Goal: Task Accomplishment & Management: Find specific page/section

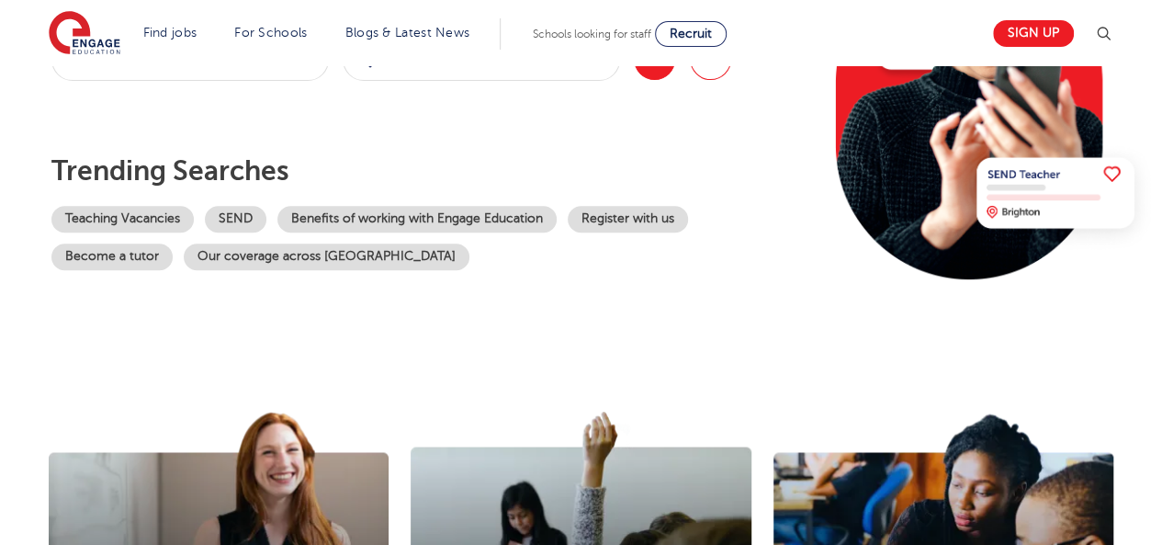
scroll to position [296, 0]
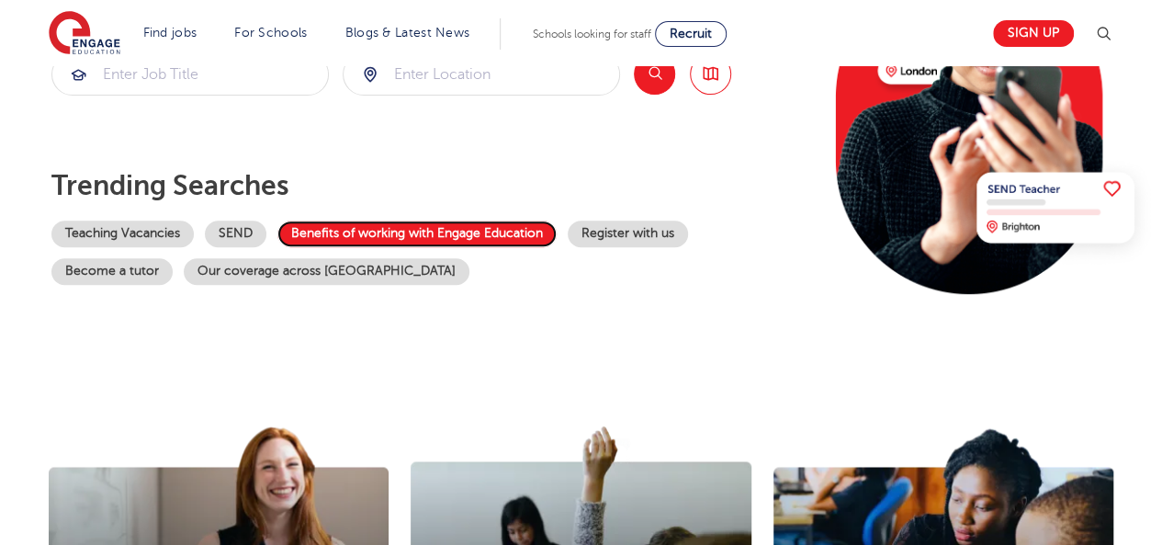
click at [358, 235] on link "Benefits of working with Engage Education" at bounding box center [416, 233] width 279 height 27
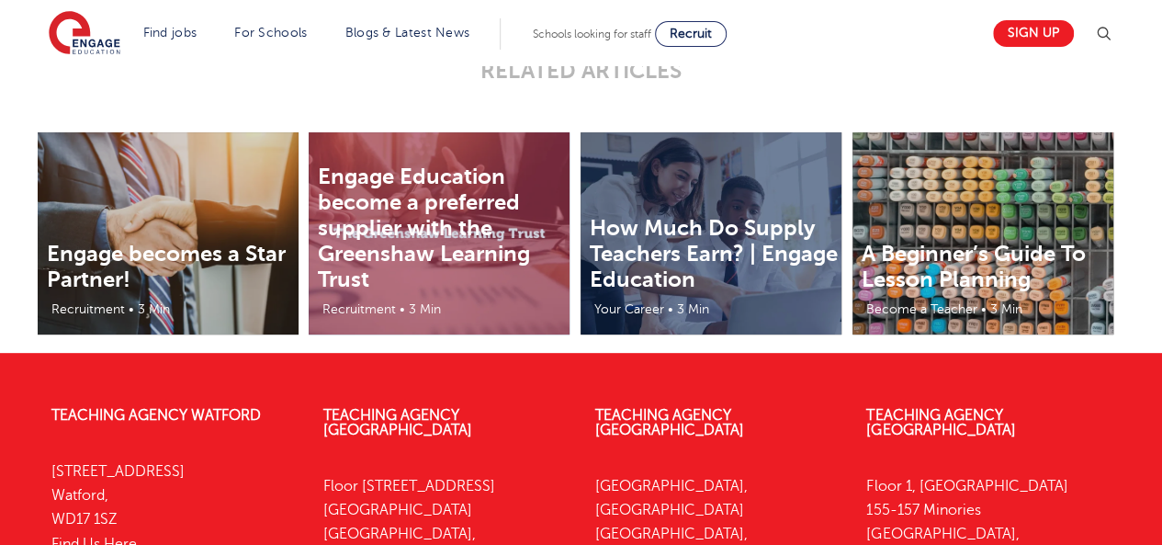
scroll to position [3769, 0]
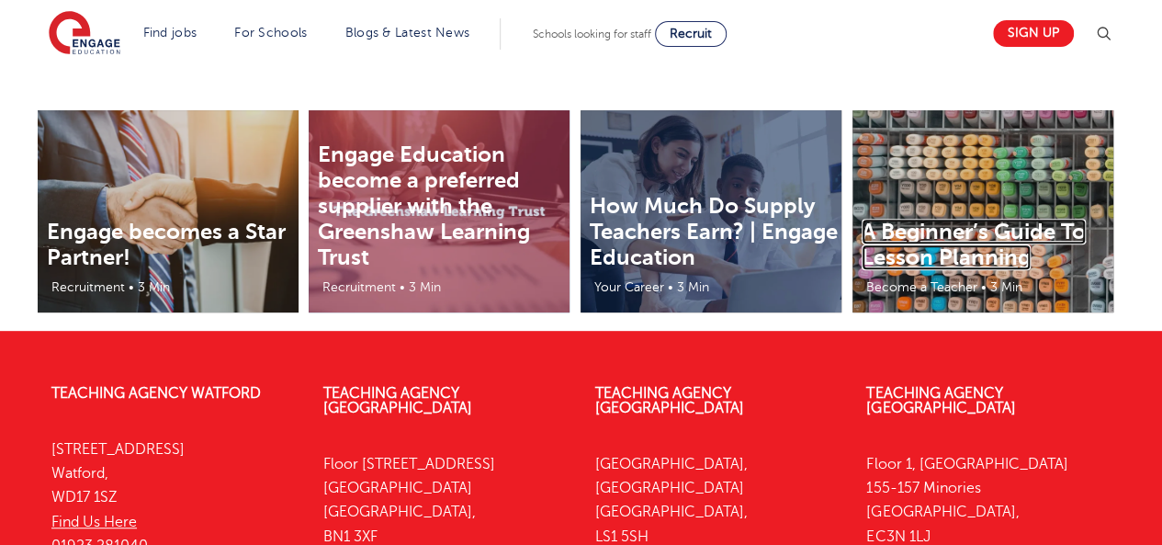
click at [1018, 240] on link "A Beginner’s Guide To Lesson Planning" at bounding box center [973, 244] width 224 height 51
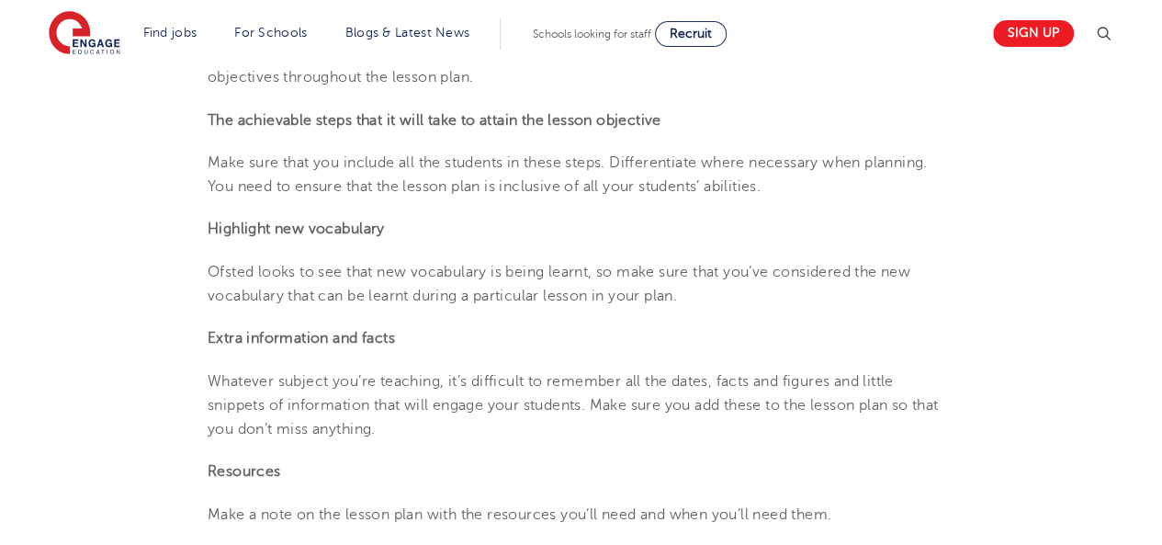
scroll to position [1826, 0]
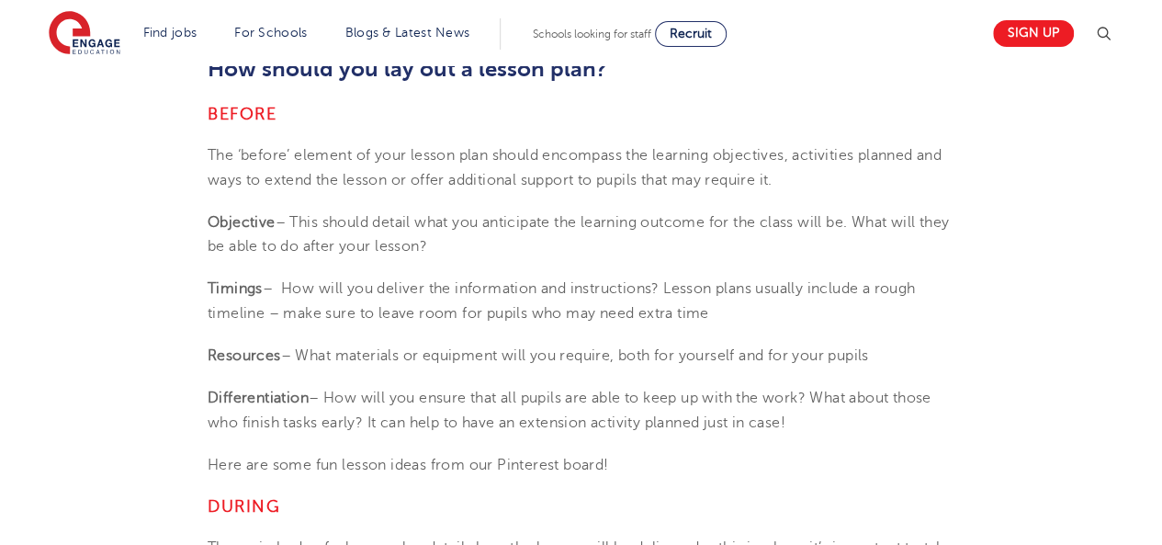
drag, startPoint x: 1168, startPoint y: 51, endPoint x: 1164, endPoint y: 309, distance: 259.0
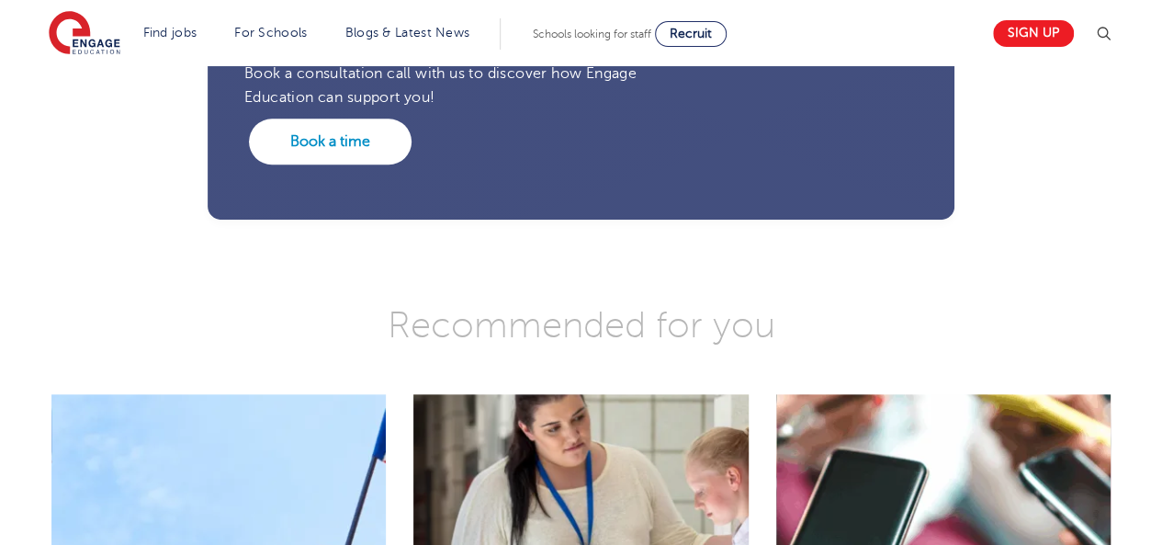
scroll to position [4149, 0]
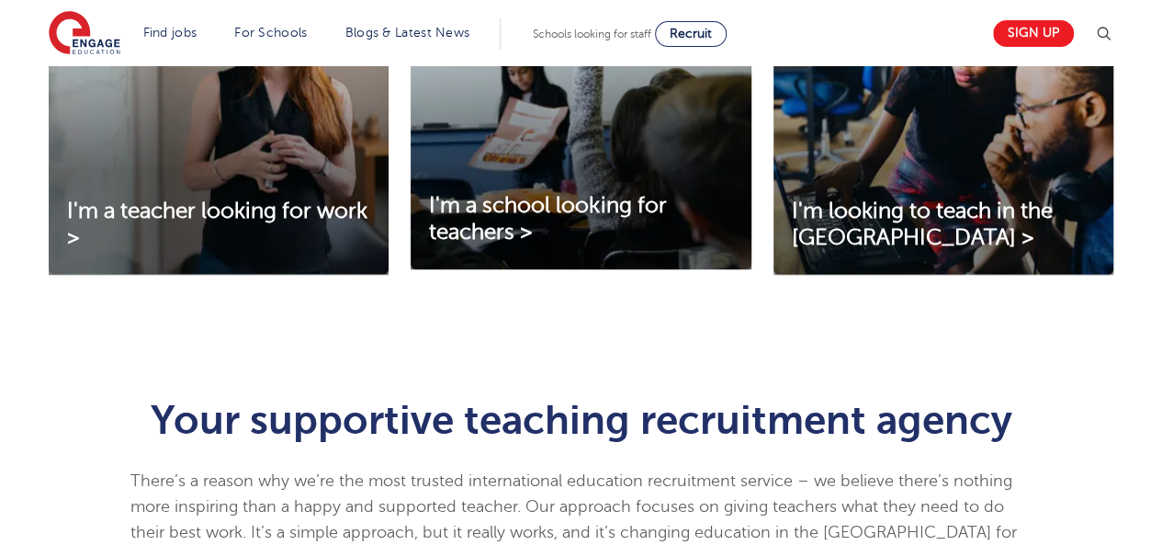
scroll to position [756, 0]
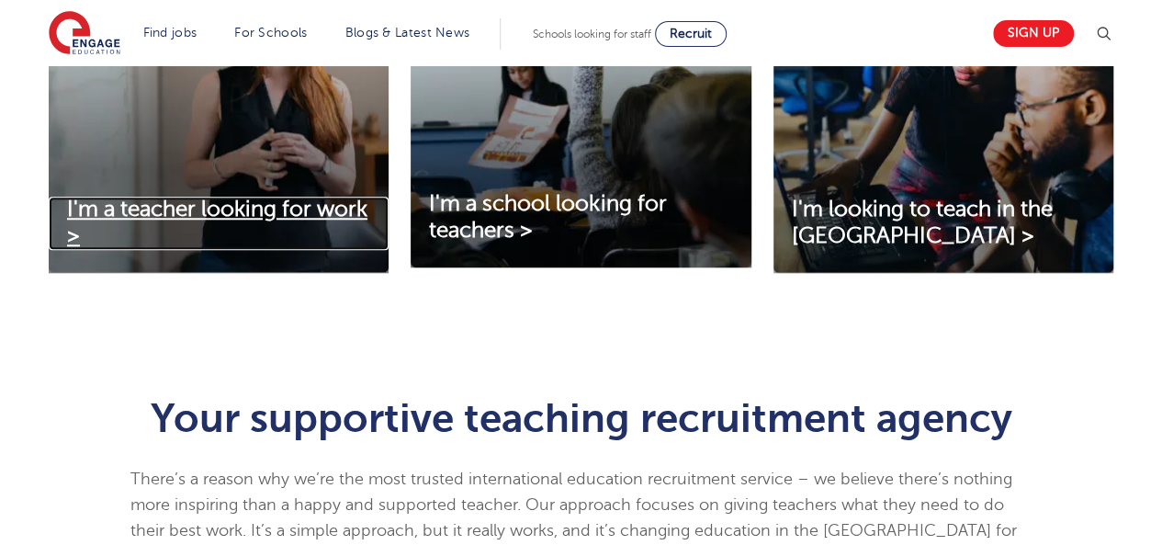
click at [117, 216] on span "I'm a teacher looking for work >" at bounding box center [217, 222] width 300 height 51
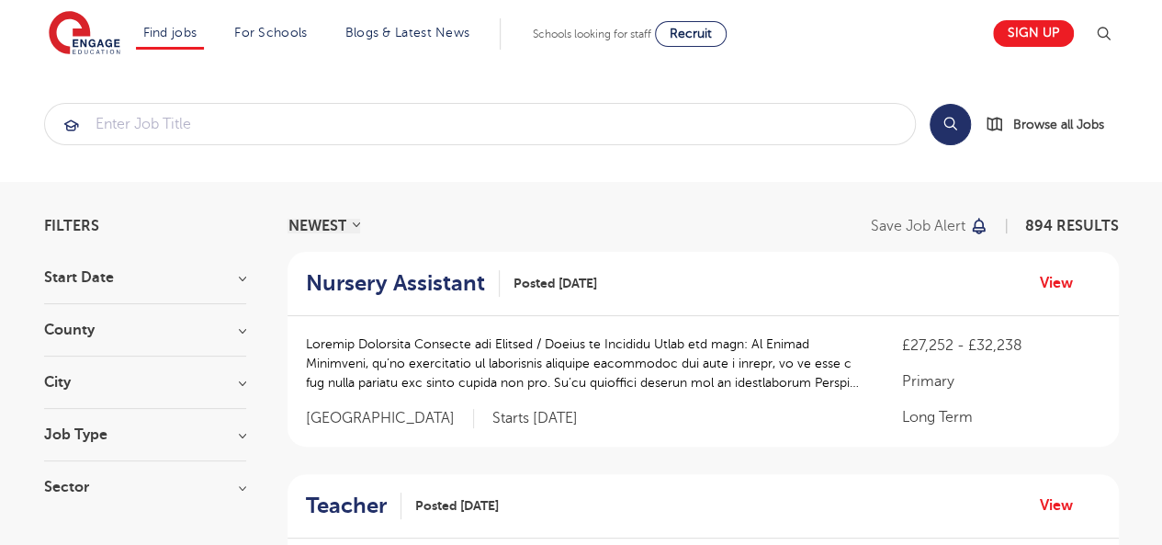
click at [198, 325] on h3 "County" at bounding box center [145, 329] width 202 height 15
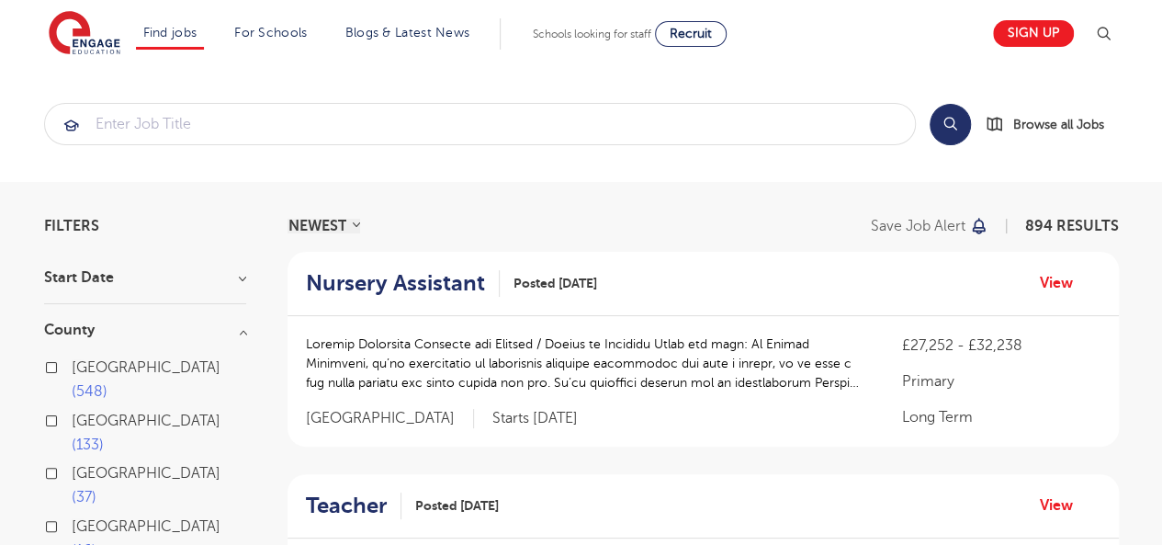
click at [86, 365] on span "London" at bounding box center [146, 367] width 149 height 17
click at [84, 365] on input "London 548" at bounding box center [78, 365] width 12 height 12
checkbox input "true"
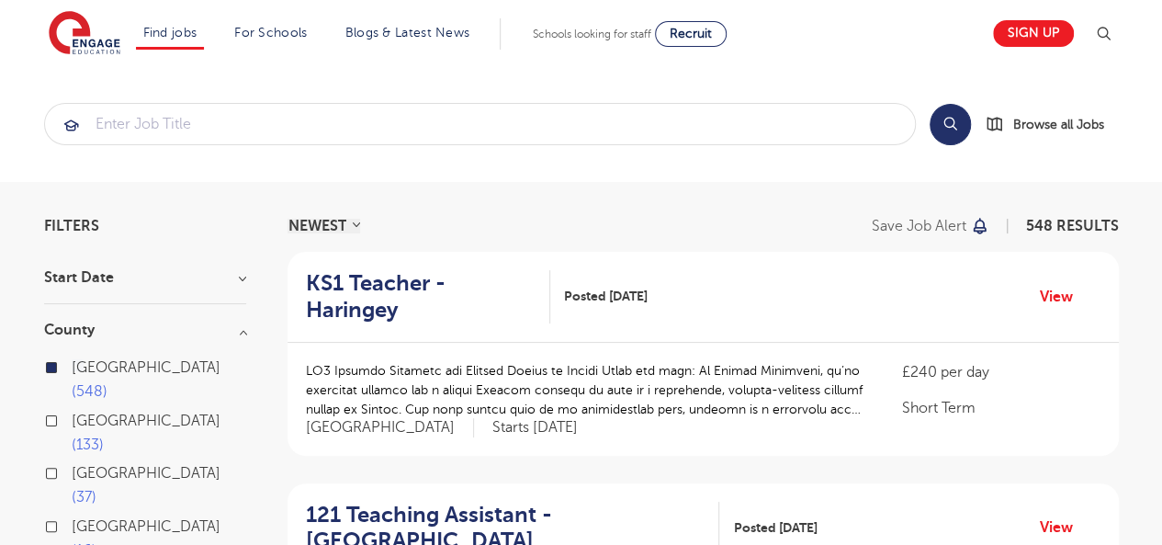
click at [243, 337] on h3 "County" at bounding box center [145, 329] width 202 height 15
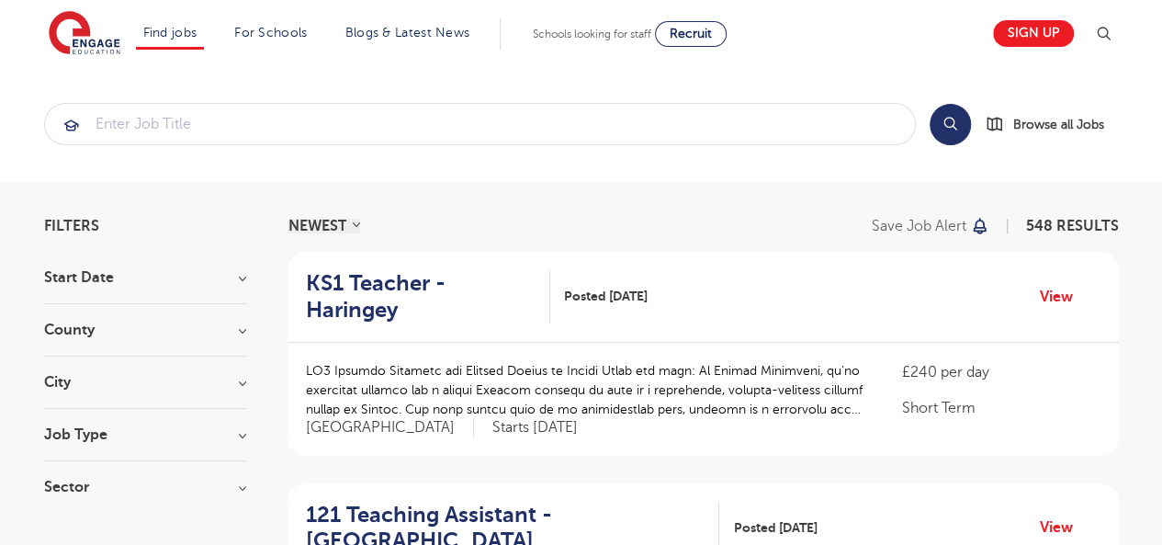
click at [240, 375] on h3 "City" at bounding box center [145, 382] width 202 height 15
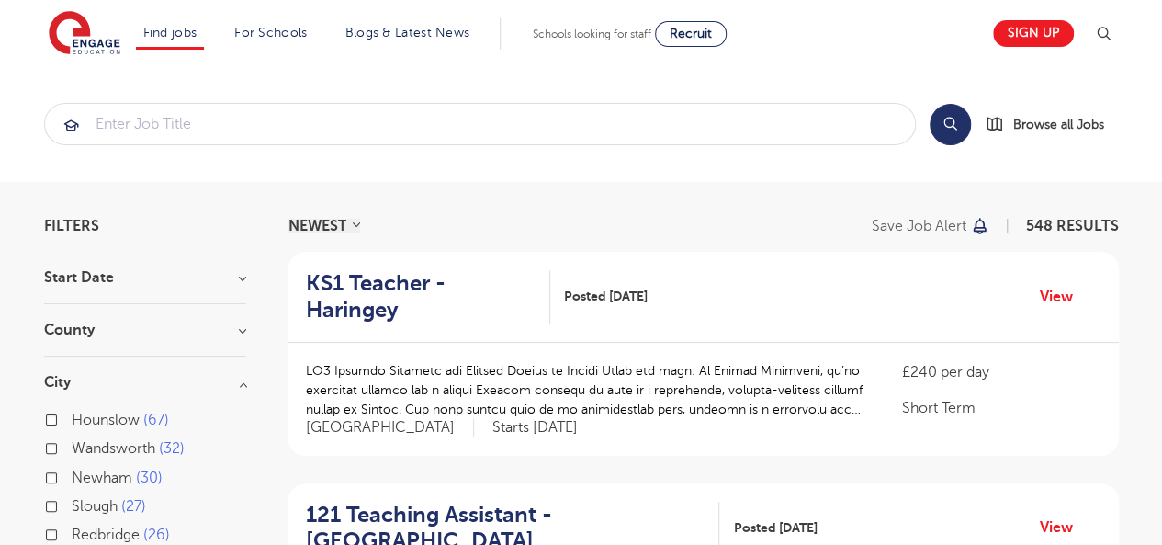
click at [240, 375] on h3 "City" at bounding box center [145, 382] width 202 height 15
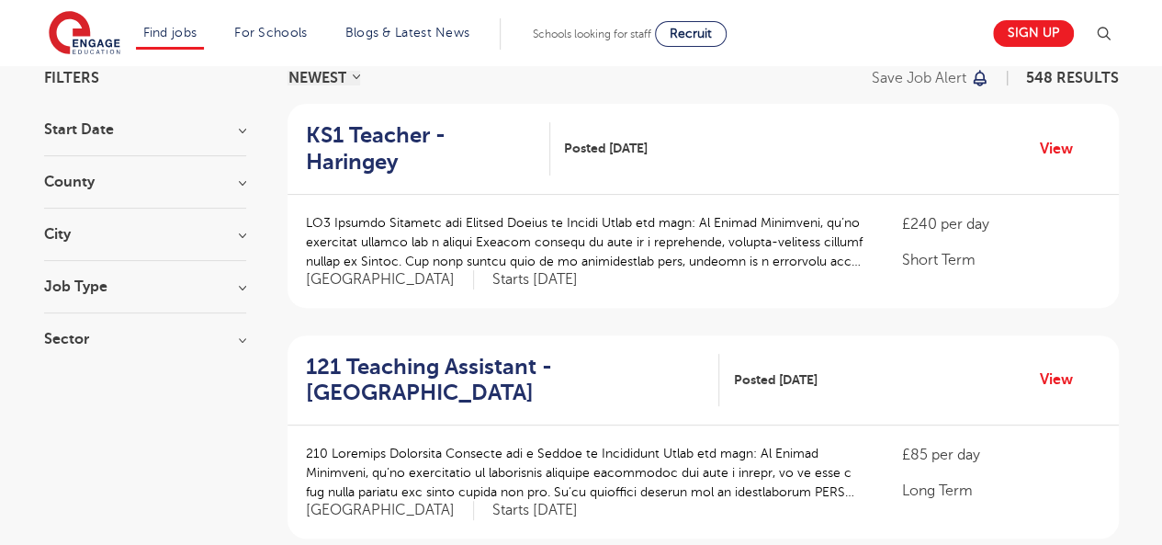
scroll to position [162, 0]
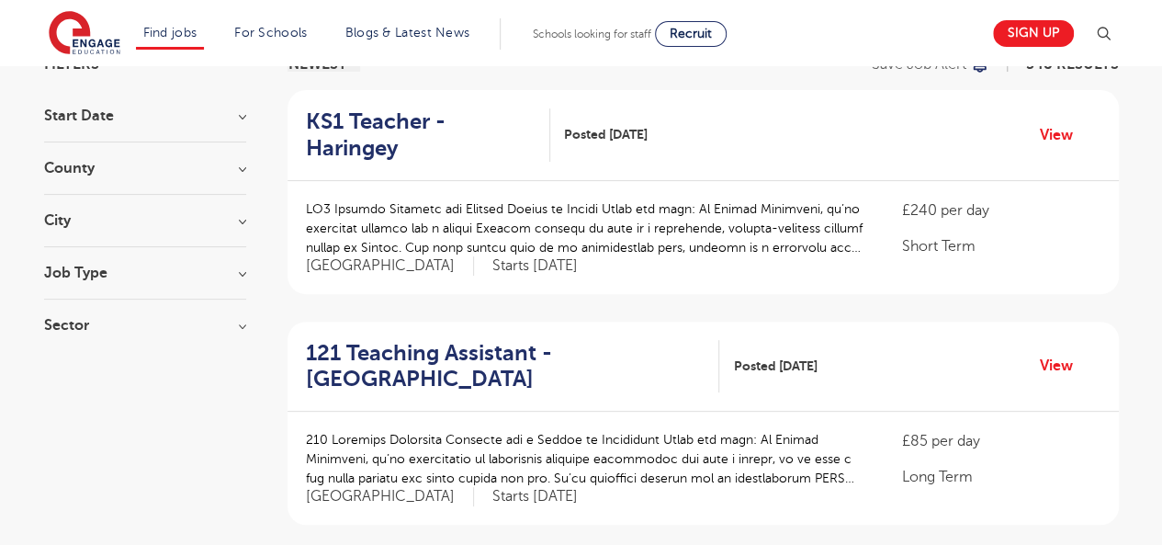
click at [237, 265] on h3 "Job Type" at bounding box center [145, 272] width 202 height 15
click at [242, 274] on h3 "Job Type" at bounding box center [145, 272] width 202 height 15
click at [242, 324] on h3 "Sector" at bounding box center [145, 325] width 202 height 15
click at [242, 325] on h3 "Sector" at bounding box center [145, 325] width 202 height 15
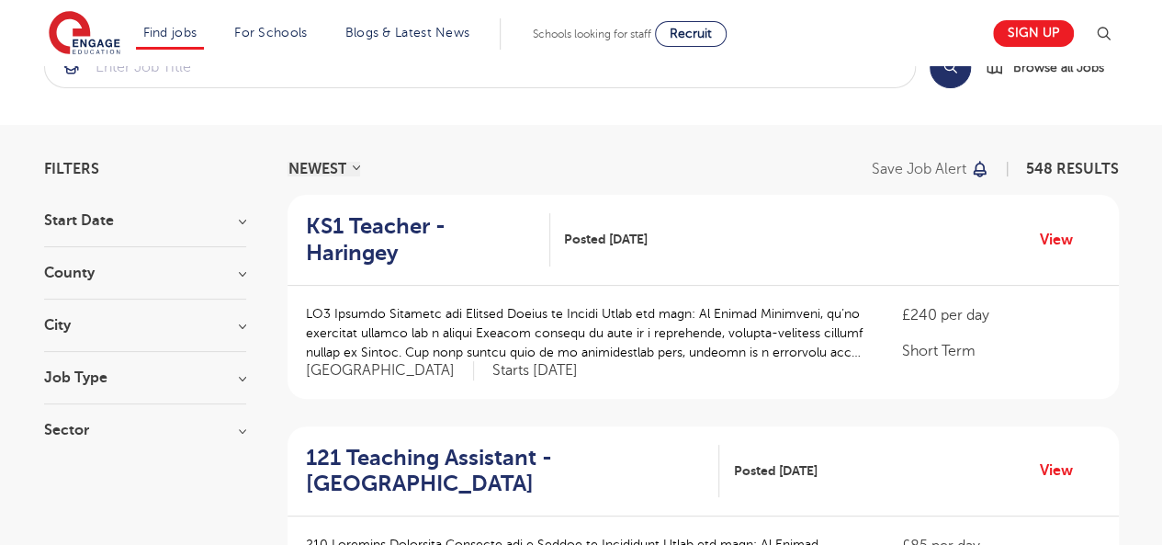
scroll to position [59, 0]
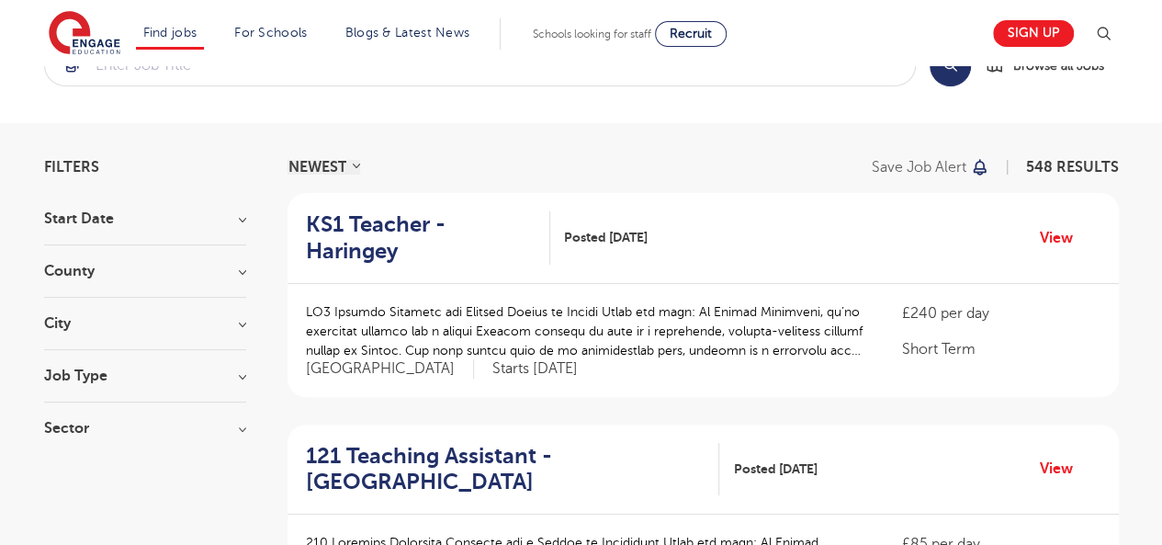
click at [242, 219] on h3 "Start Date" at bounding box center [145, 218] width 202 height 15
click at [242, 221] on h3 "Start Date" at bounding box center [145, 218] width 202 height 15
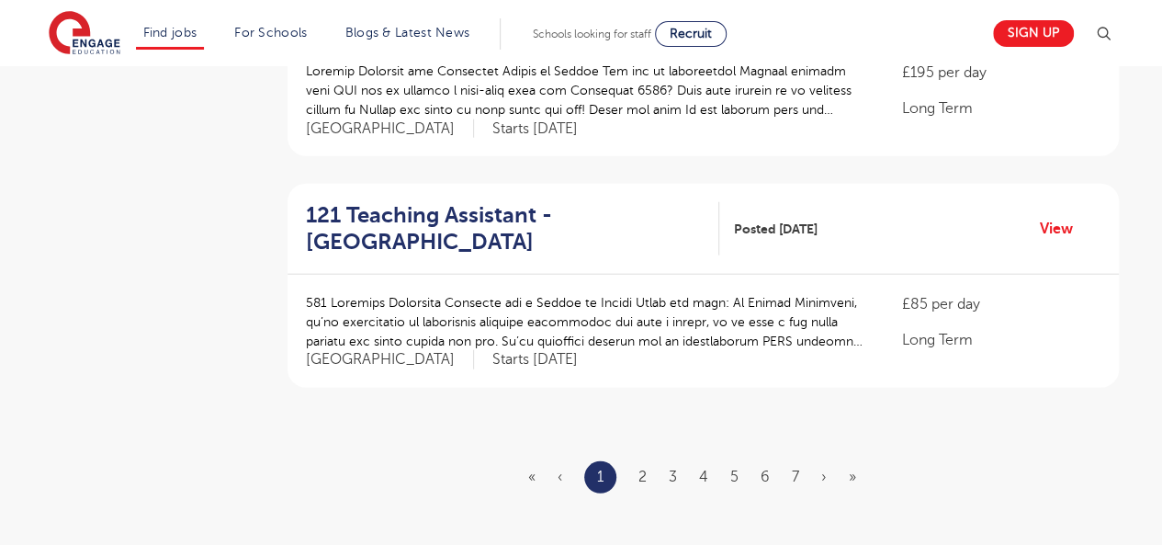
scroll to position [2140, 0]
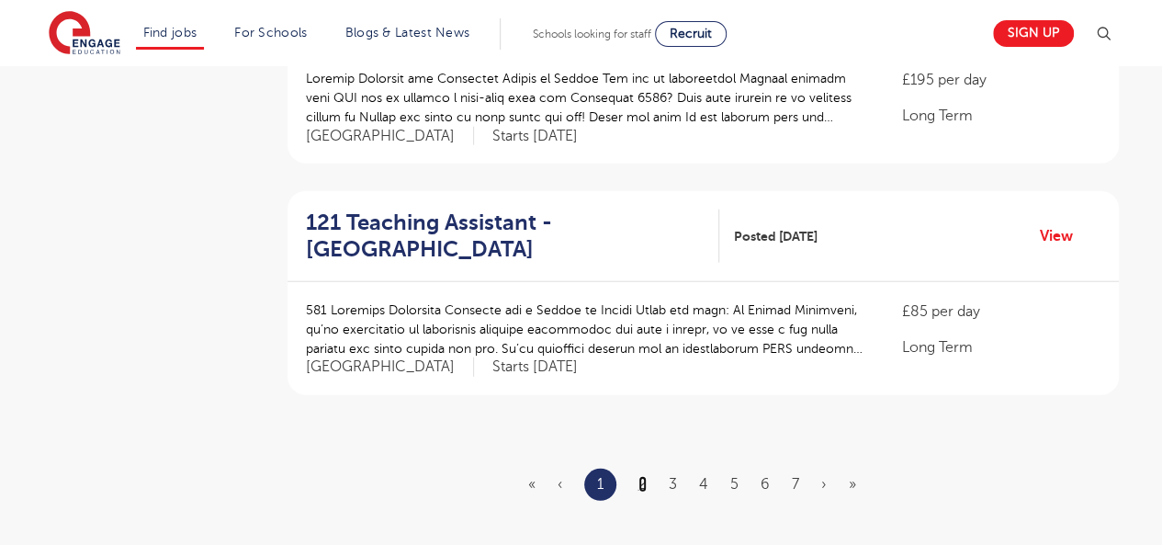
click at [645, 476] on link "2" at bounding box center [642, 484] width 8 height 17
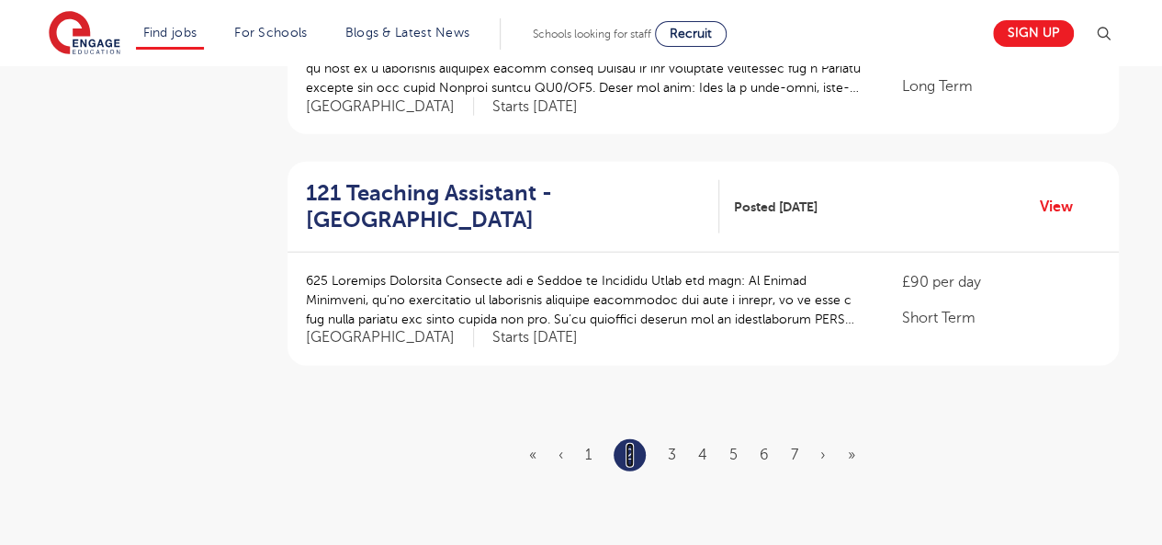
scroll to position [2187, 0]
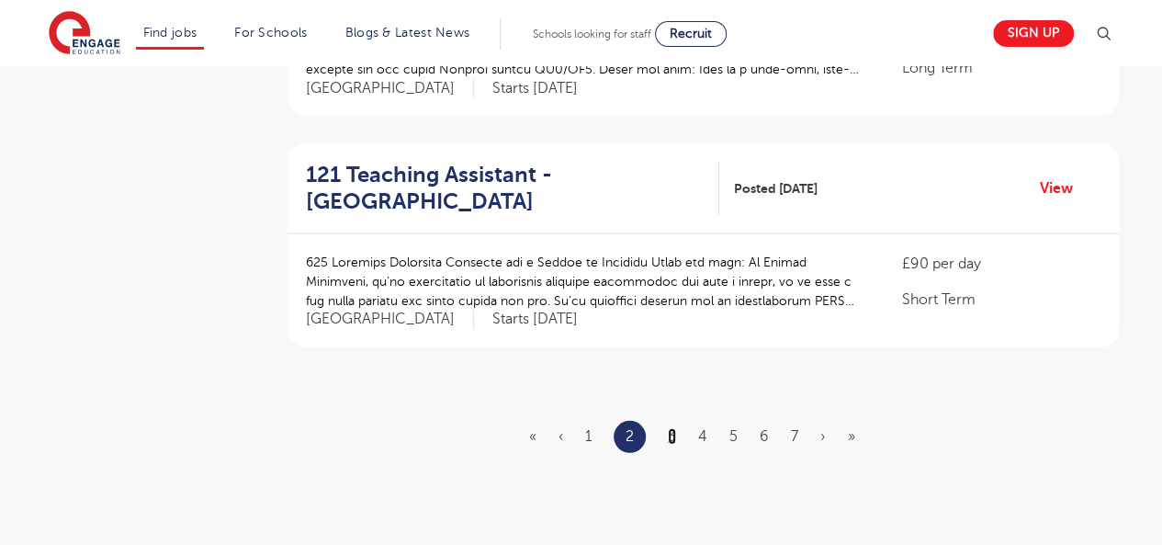
click at [674, 428] on link "3" at bounding box center [672, 436] width 8 height 17
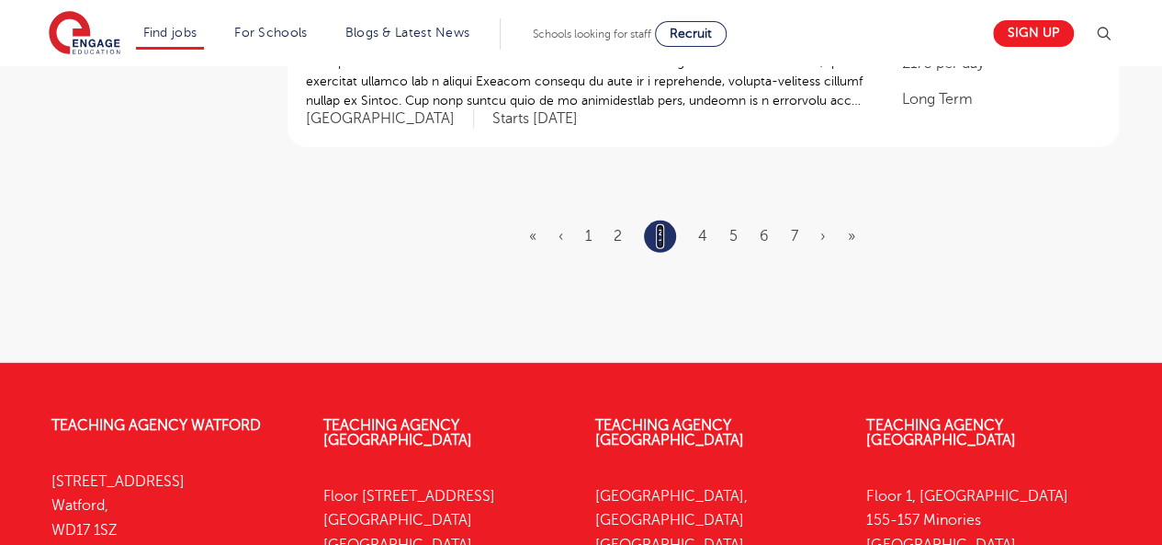
scroll to position [2418, 0]
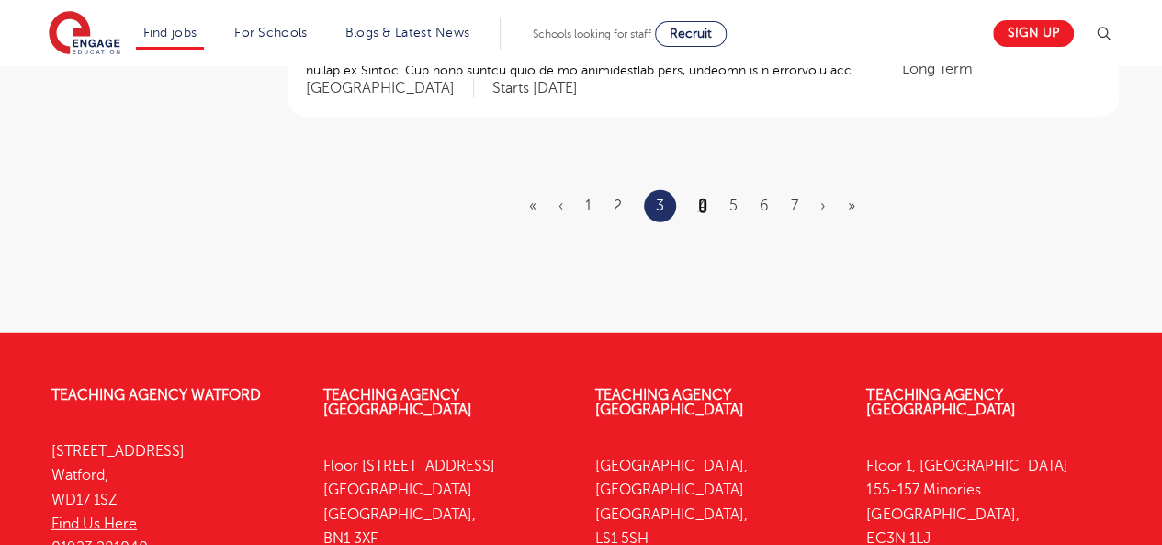
click at [702, 197] on link "4" at bounding box center [702, 205] width 9 height 17
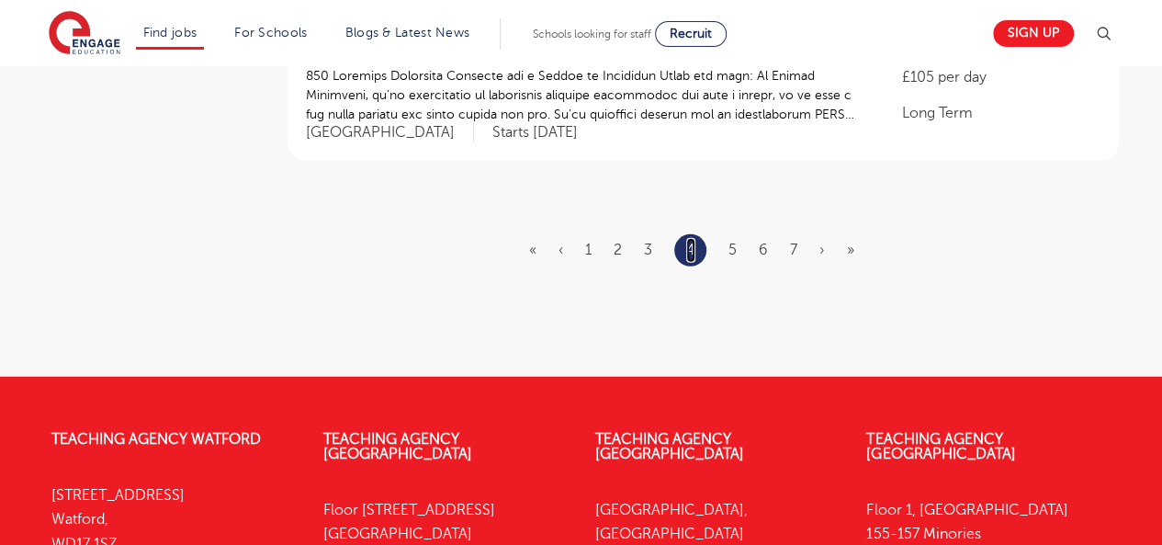
scroll to position [2378, 0]
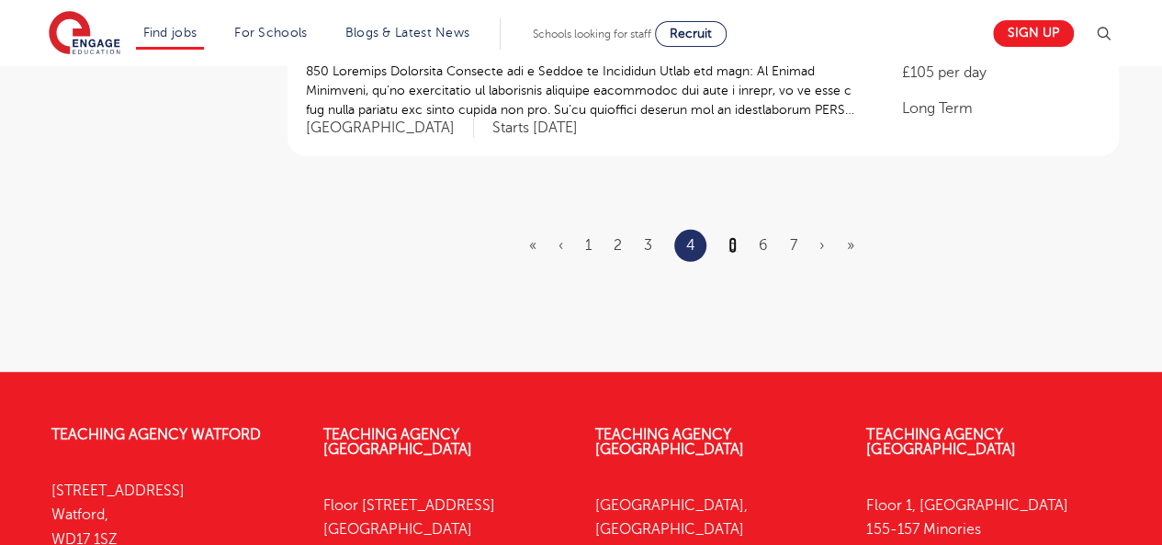
click at [731, 237] on link "5" at bounding box center [732, 245] width 8 height 17
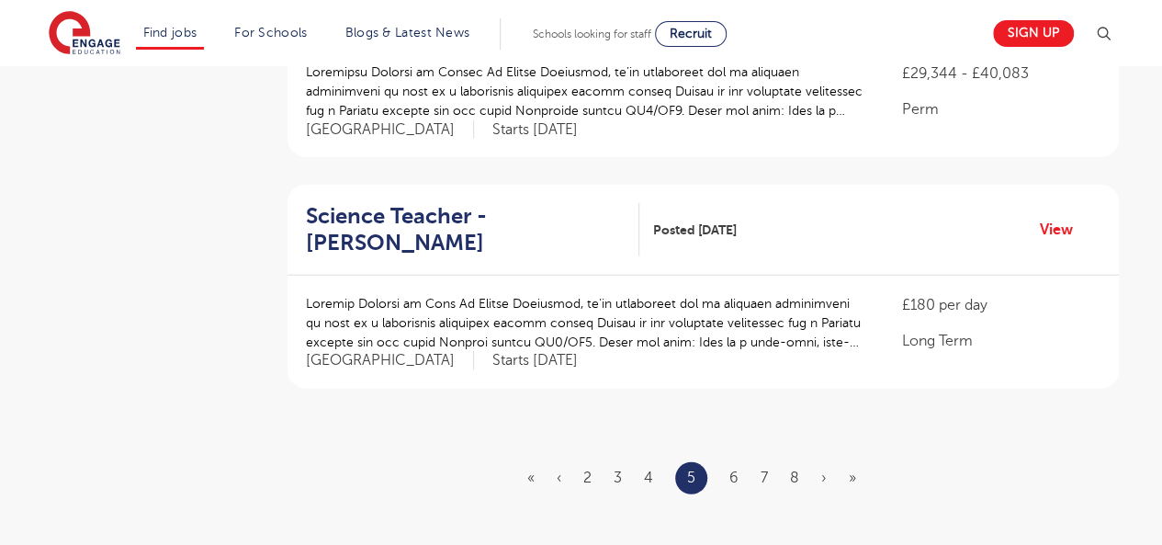
scroll to position [2158, 0]
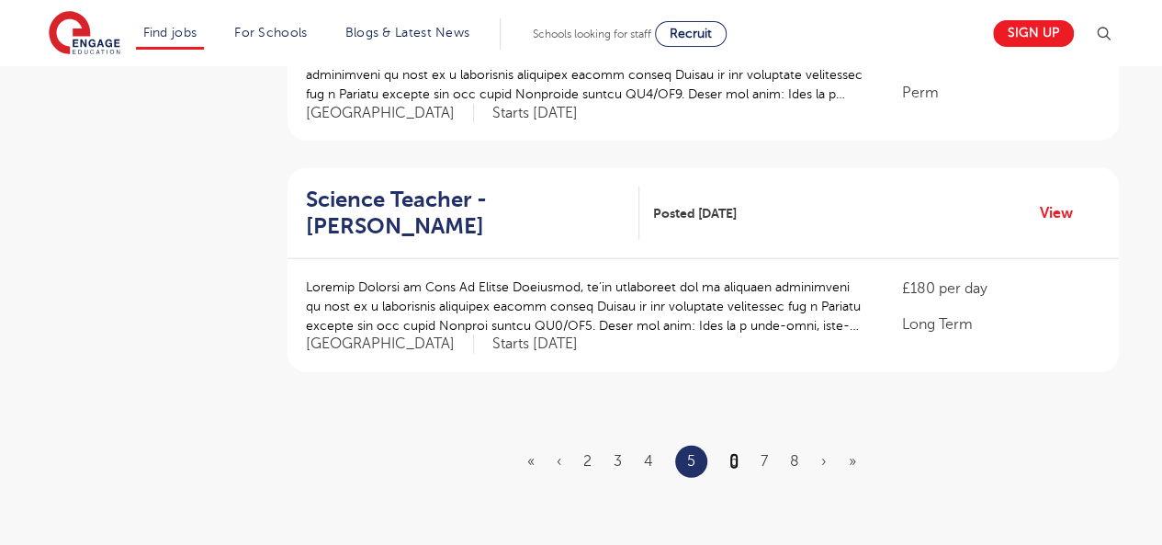
click at [733, 453] on link "6" at bounding box center [733, 461] width 9 height 17
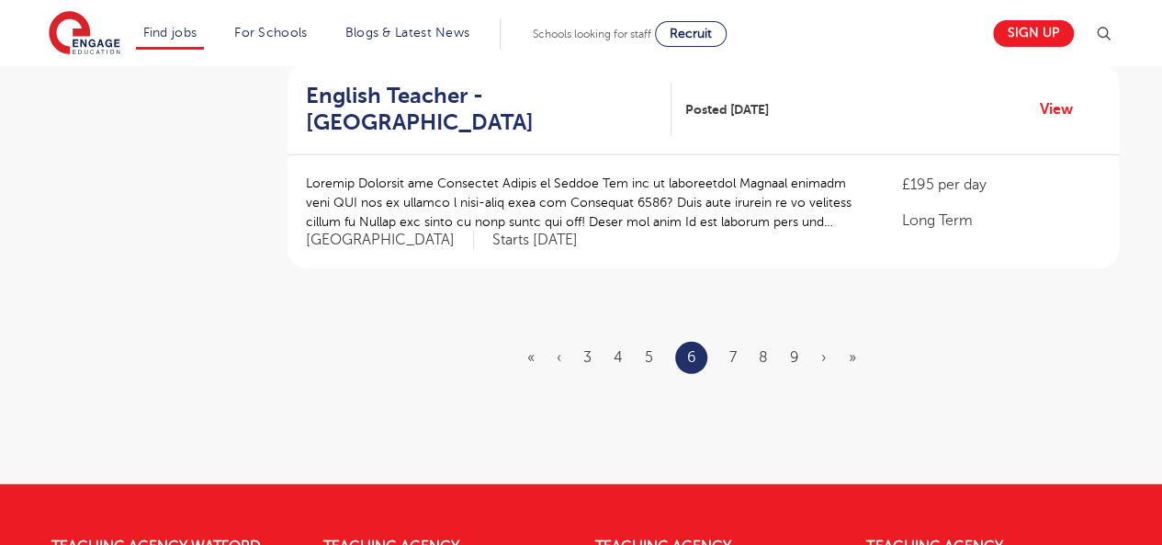
scroll to position [2275, 0]
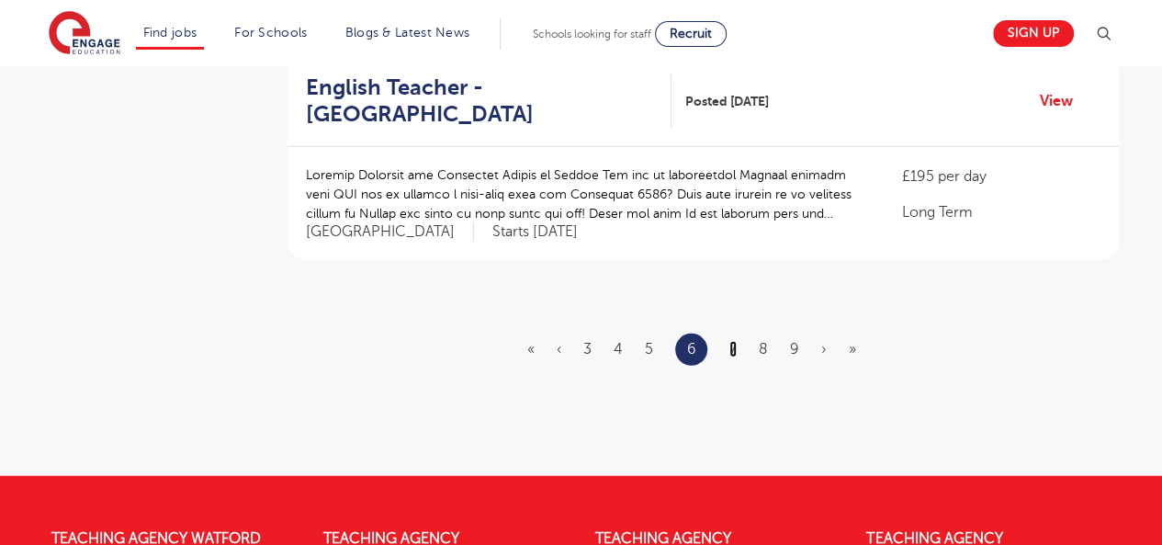
click at [733, 341] on link "7" at bounding box center [732, 349] width 7 height 17
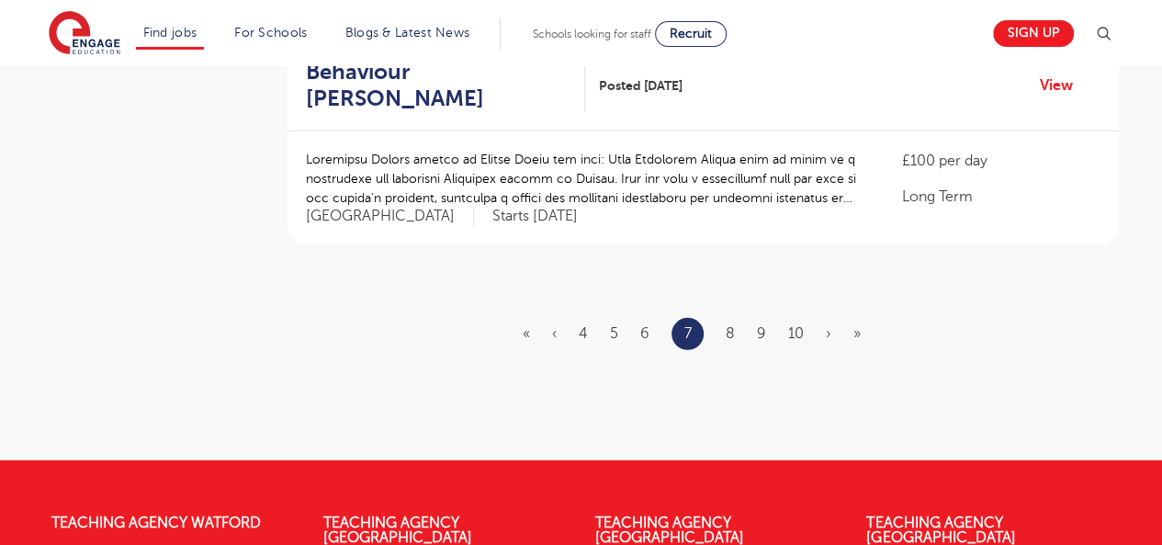
scroll to position [2291, 0]
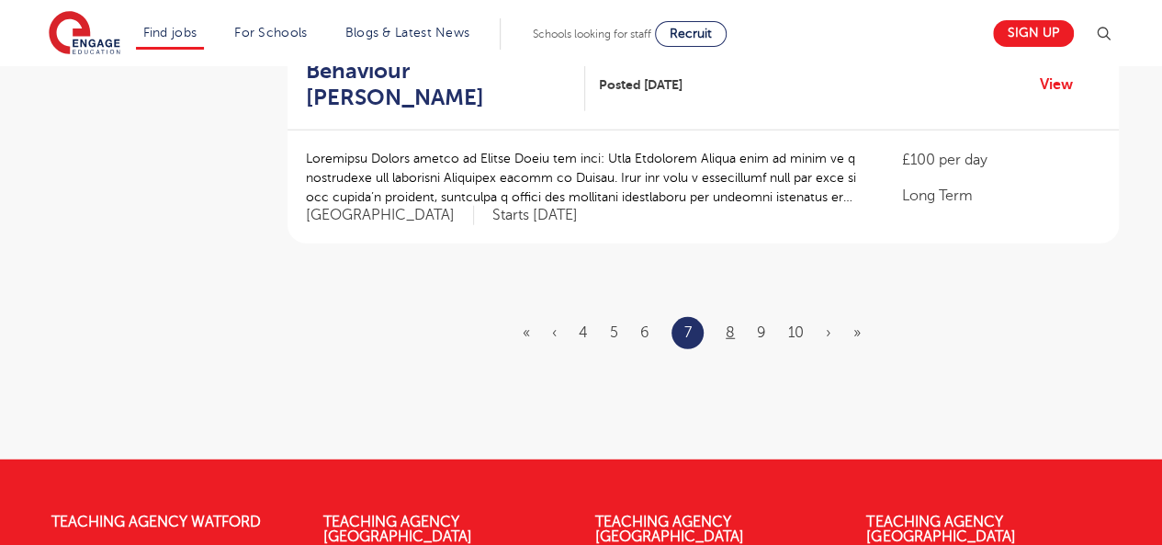
click at [729, 324] on link "8" at bounding box center [729, 332] width 9 height 17
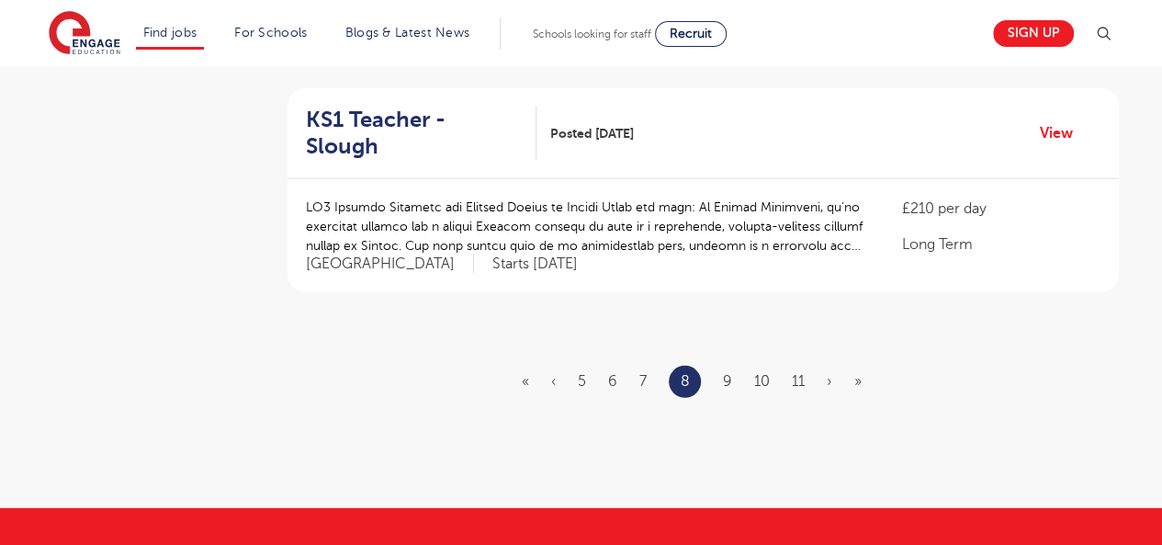
scroll to position [2247, 0]
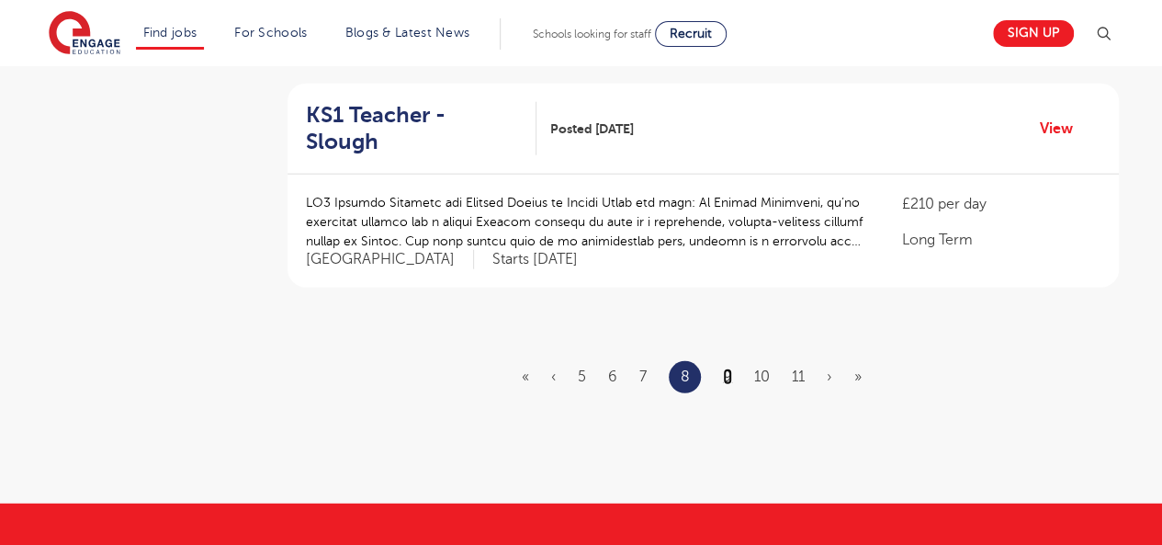
click at [726, 368] on link "9" at bounding box center [727, 376] width 9 height 17
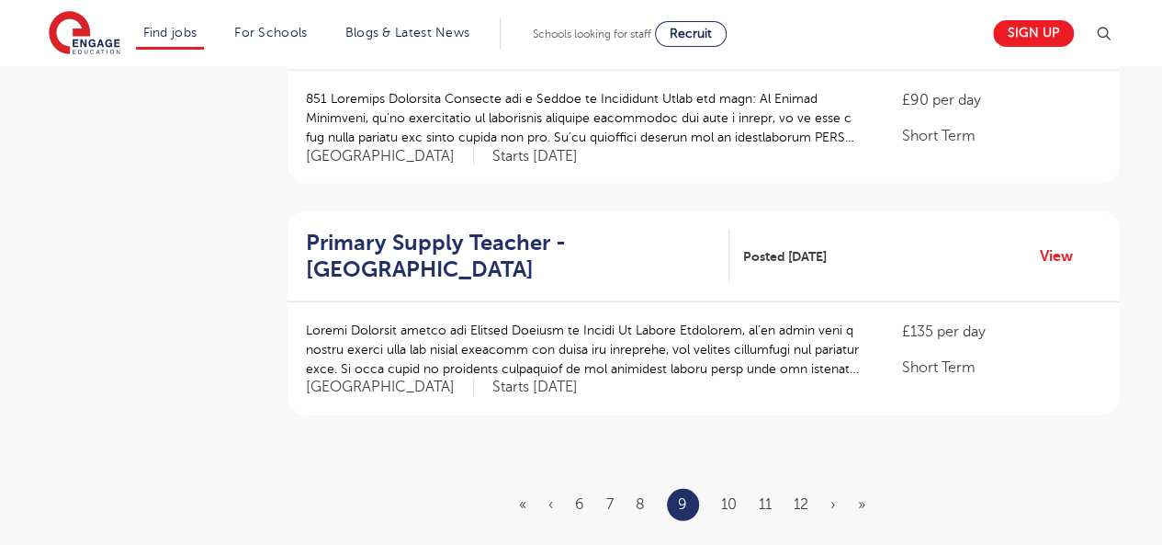
scroll to position [2120, 0]
click at [727, 496] on link "10" at bounding box center [729, 504] width 16 height 17
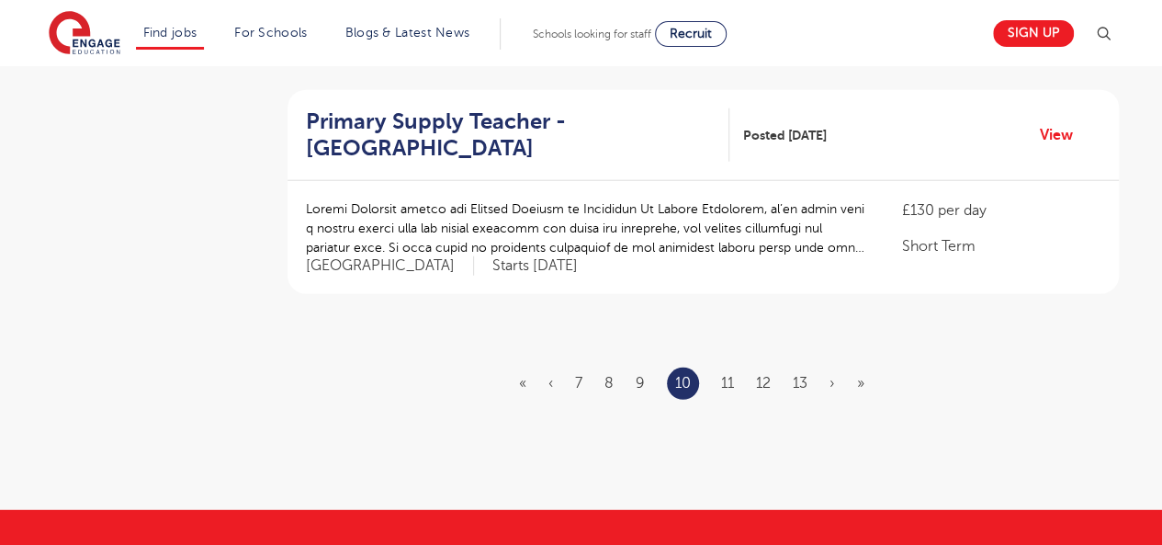
scroll to position [2243, 0]
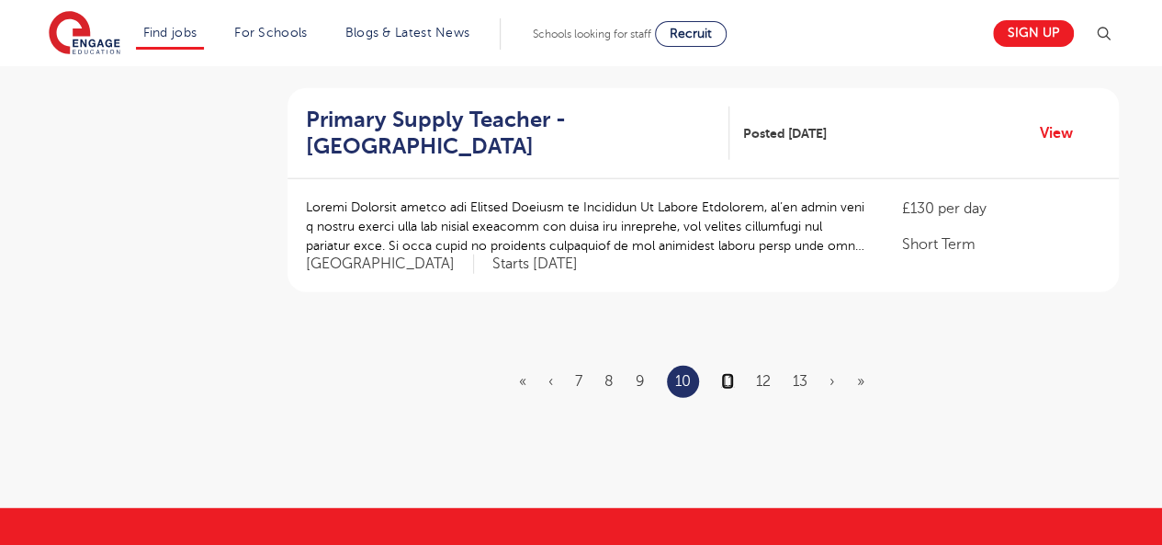
click at [726, 373] on link "11" at bounding box center [727, 381] width 13 height 17
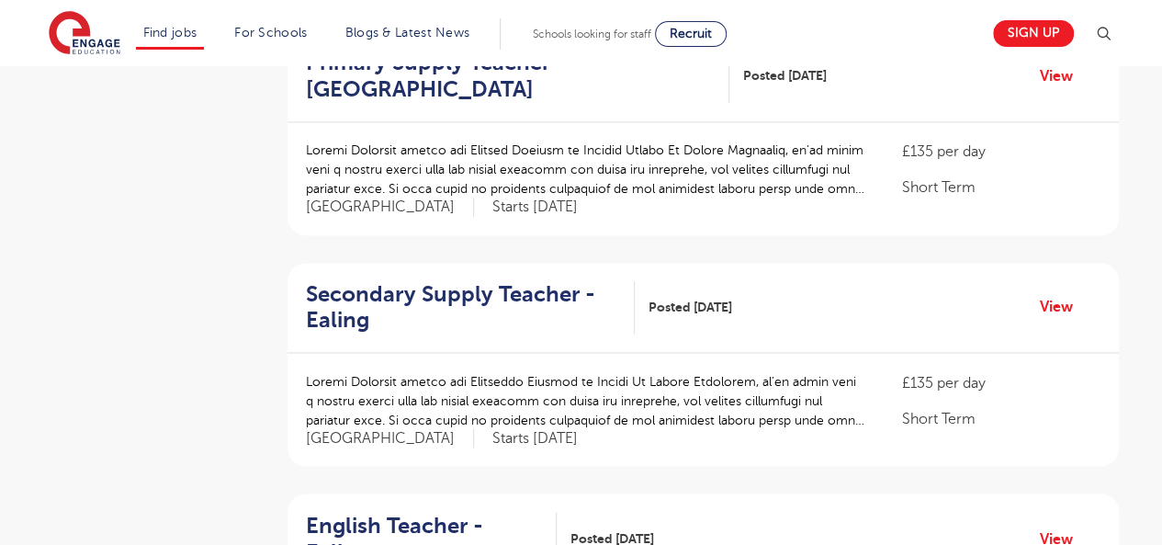
scroll to position [1379, 0]
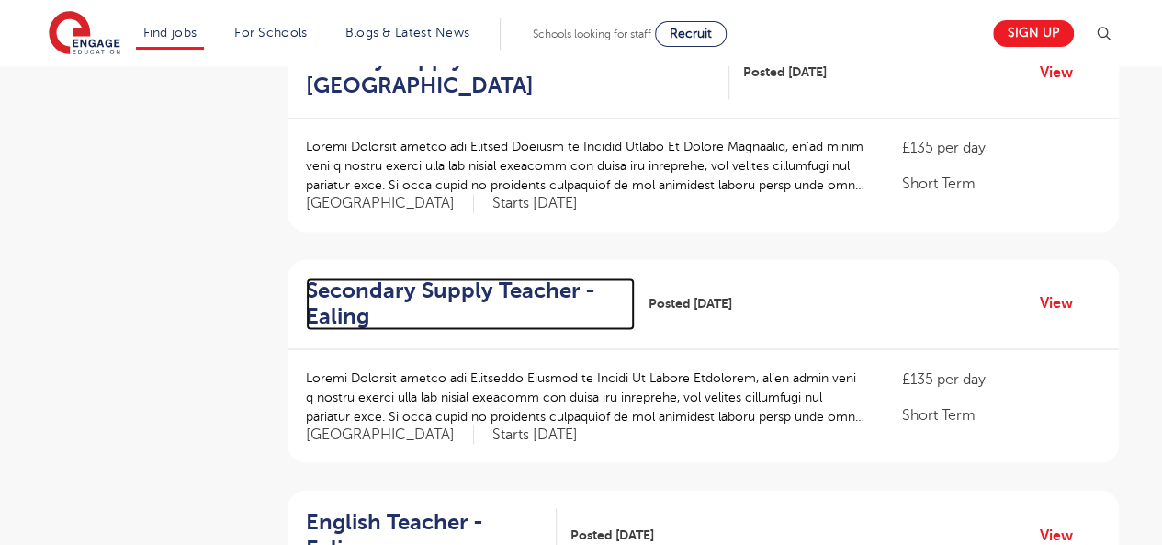
click at [465, 277] on h2 "Secondary Supply Teacher - Ealing" at bounding box center [463, 303] width 314 height 53
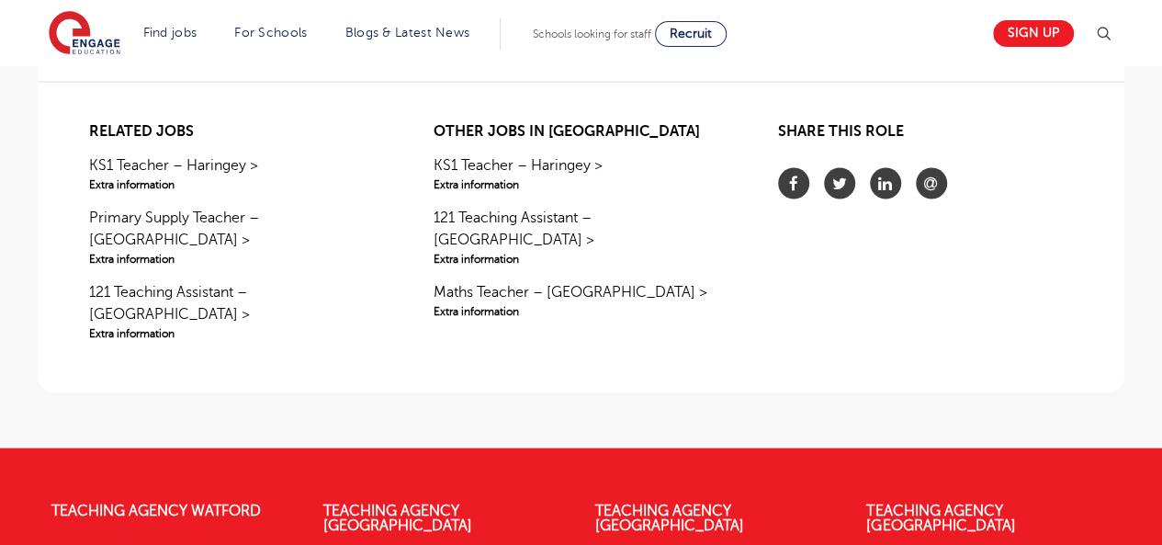
scroll to position [1668, 0]
